Goal: Task Accomplishment & Management: Manage account settings

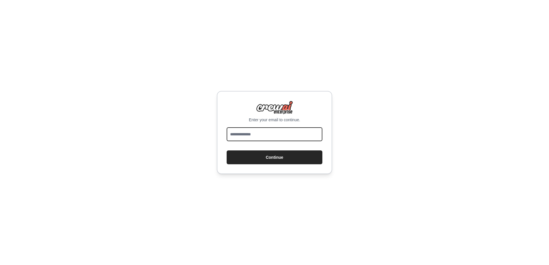
click at [280, 134] on input "email" at bounding box center [275, 134] width 96 height 14
type input "**********"
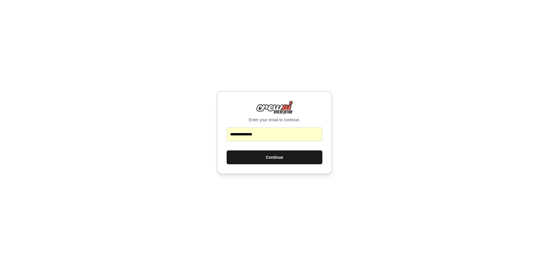
click at [282, 158] on button "Continue" at bounding box center [275, 157] width 96 height 14
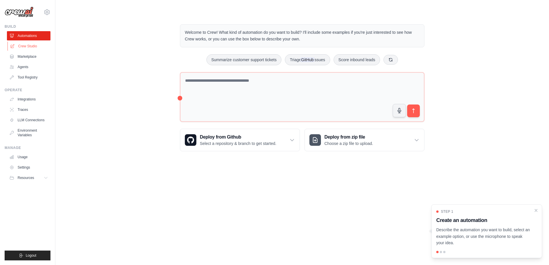
click at [34, 44] on link "Crew Studio" at bounding box center [29, 46] width 44 height 9
click at [34, 56] on link "Marketplace" at bounding box center [29, 56] width 44 height 9
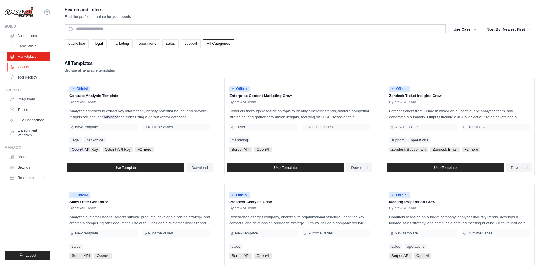
click at [24, 67] on link "Agents" at bounding box center [29, 66] width 44 height 9
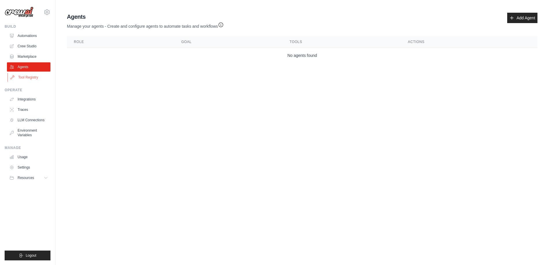
click at [29, 78] on link "Tool Registry" at bounding box center [29, 77] width 44 height 9
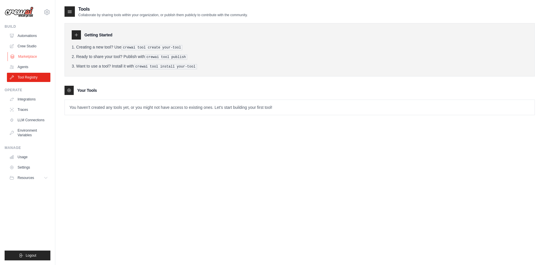
click at [29, 56] on link "Marketplace" at bounding box center [29, 56] width 44 height 9
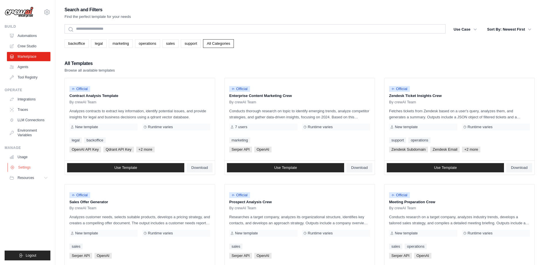
click at [28, 163] on link "Settings" at bounding box center [29, 167] width 44 height 9
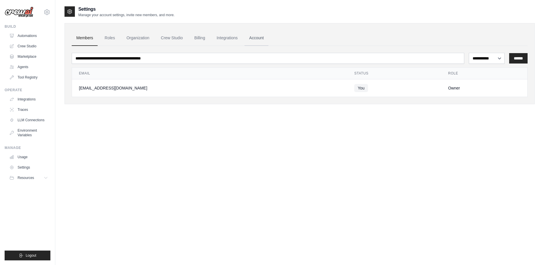
click at [265, 35] on link "Account" at bounding box center [257, 38] width 24 height 16
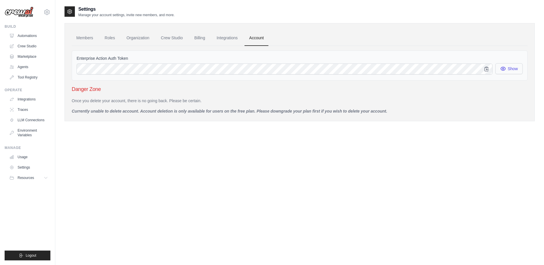
click at [505, 67] on icon "button" at bounding box center [504, 69] width 6 height 6
click at [505, 66] on icon "button" at bounding box center [504, 69] width 6 height 6
click at [232, 36] on link "Integrations" at bounding box center [227, 38] width 30 height 16
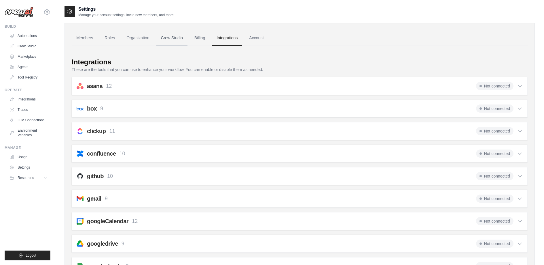
click at [177, 36] on link "Crew Studio" at bounding box center [171, 38] width 31 height 16
